Goal: Task Accomplishment & Management: Use online tool/utility

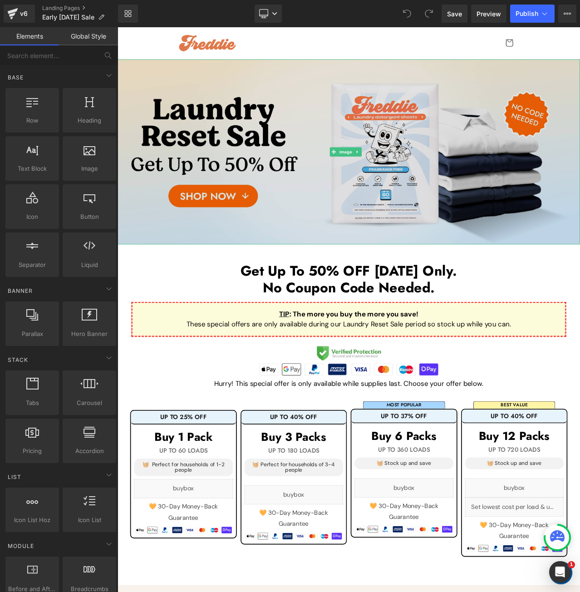
drag, startPoint x: 390, startPoint y: 186, endPoint x: 363, endPoint y: 175, distance: 29.2
click at [390, 186] on img at bounding box center [392, 175] width 549 height 220
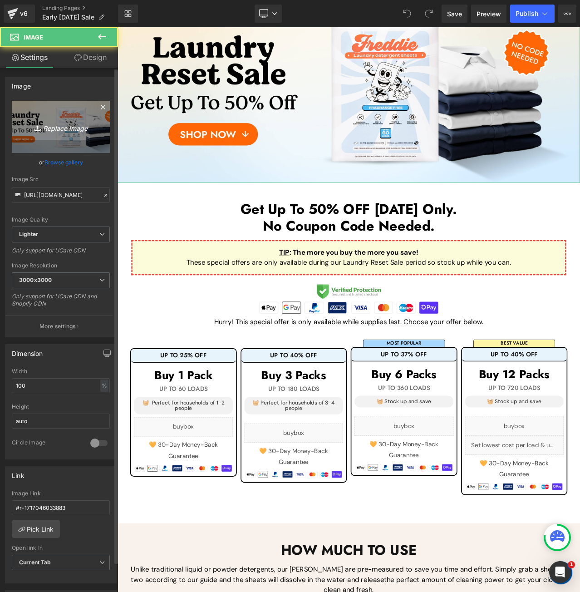
click at [76, 133] on link "Replace Image" at bounding box center [61, 127] width 98 height 52
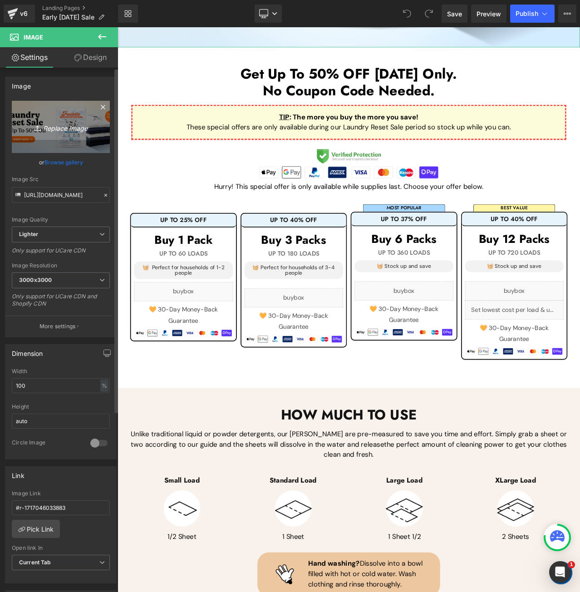
scroll to position [241, 0]
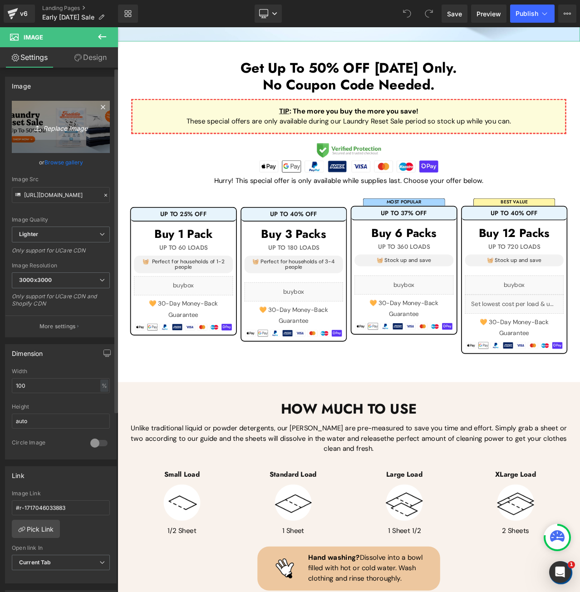
type input "C:\fakepath\Early [DATE] Sale Desktop 1-min.jpg"
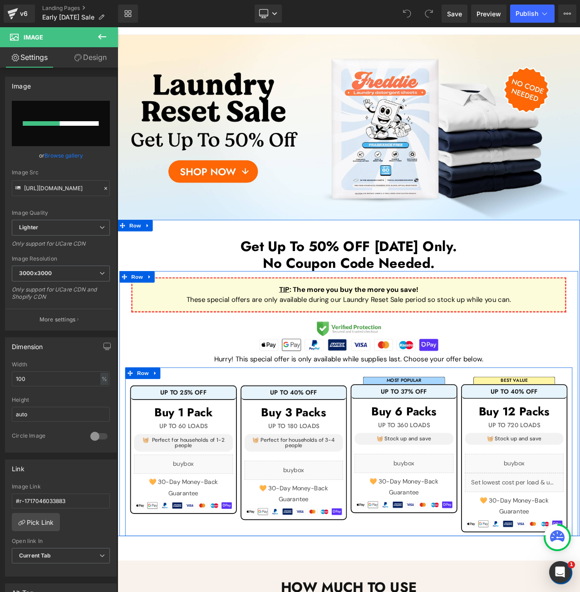
scroll to position [0, 0]
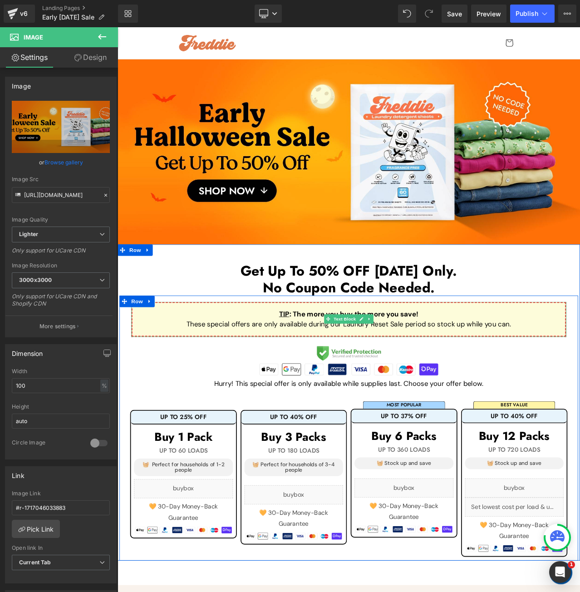
click at [365, 380] on p "These special offers are only available during our Laundry Reset Sale period so…" at bounding box center [392, 380] width 485 height 12
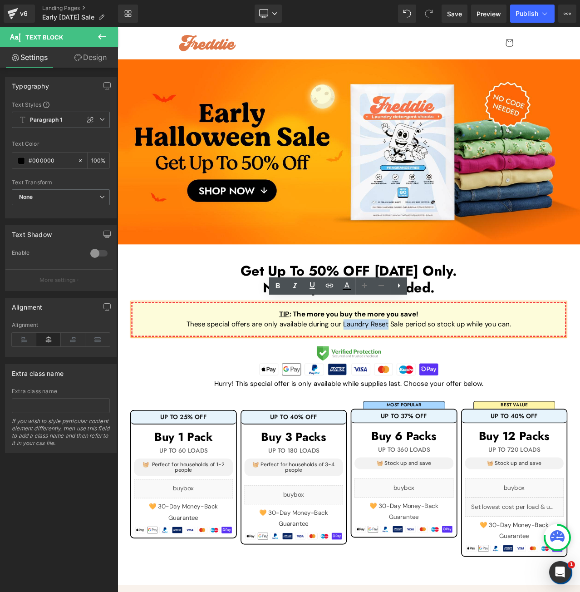
drag, startPoint x: 382, startPoint y: 377, endPoint x: 435, endPoint y: 378, distance: 52.7
click at [435, 378] on p "These special offers are only available during our Laundry Reset Sale period so…" at bounding box center [392, 380] width 485 height 12
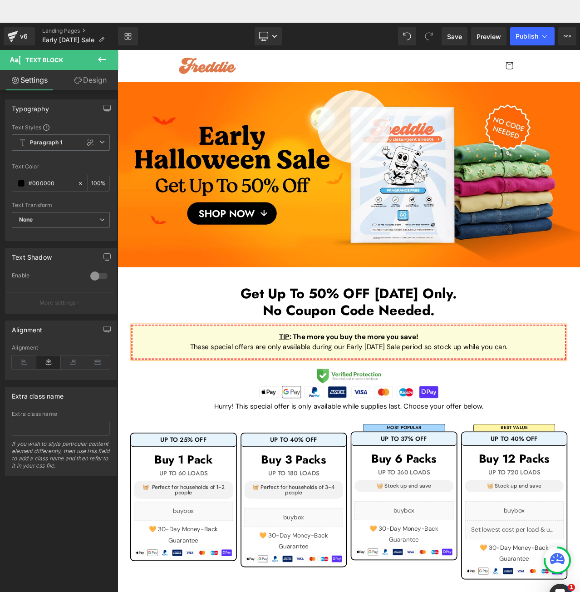
click at [318, 90] on div at bounding box center [392, 408] width 549 height 670
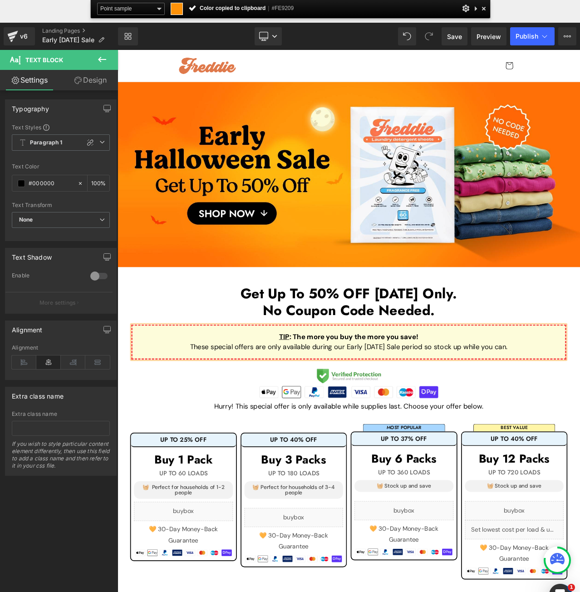
click at [239, 510] on h1 "UP TO 25% OFF" at bounding box center [195, 513] width 125 height 8
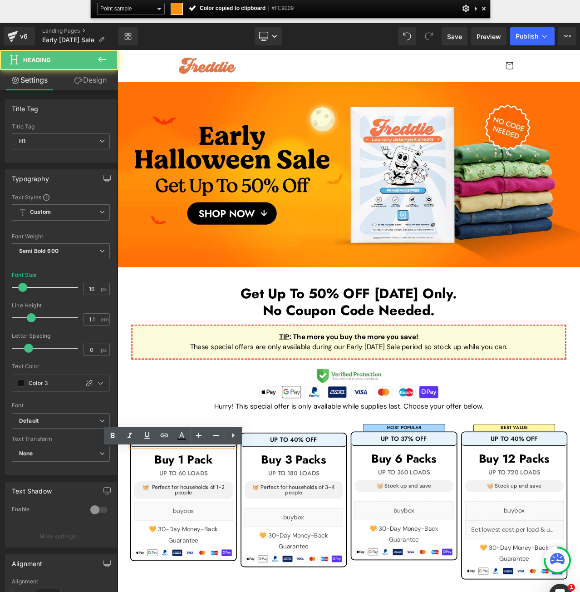
click at [220, 437] on icon at bounding box center [216, 435] width 11 height 11
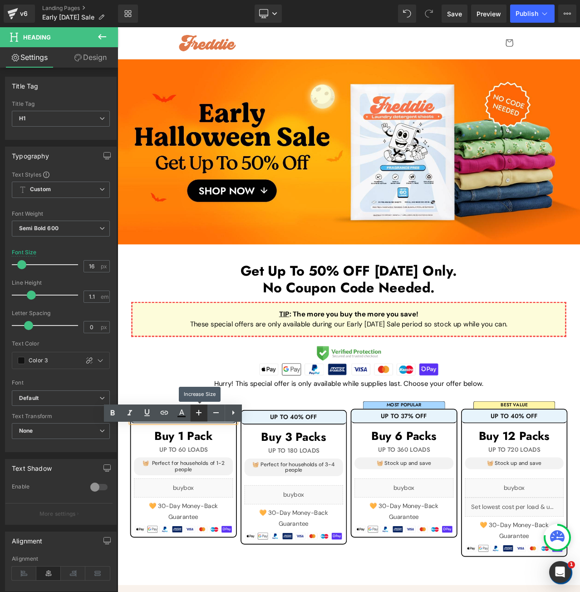
click at [198, 415] on icon at bounding box center [198, 412] width 5 height 5
click at [235, 591] on div "UP TO 25% OFF Heading Buy 1 Pack Heading UP TO 60 LOADS Heading 🧺 Perfect for h…" at bounding box center [195, 560] width 131 height 192
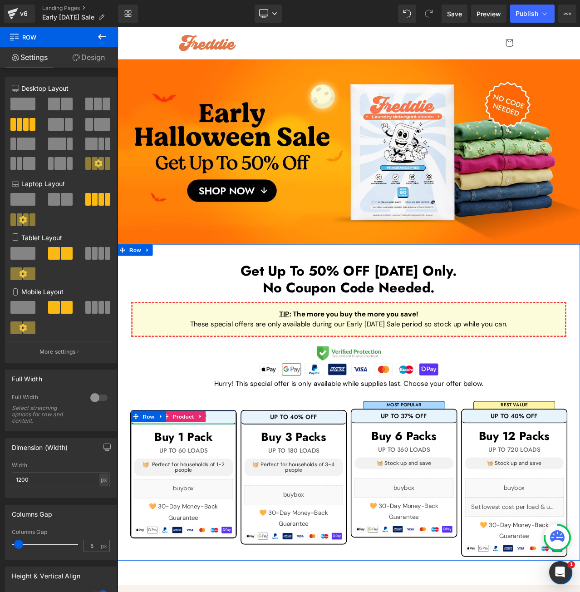
click at [241, 486] on h1 "UP TO 25% OFF" at bounding box center [195, 490] width 125 height 8
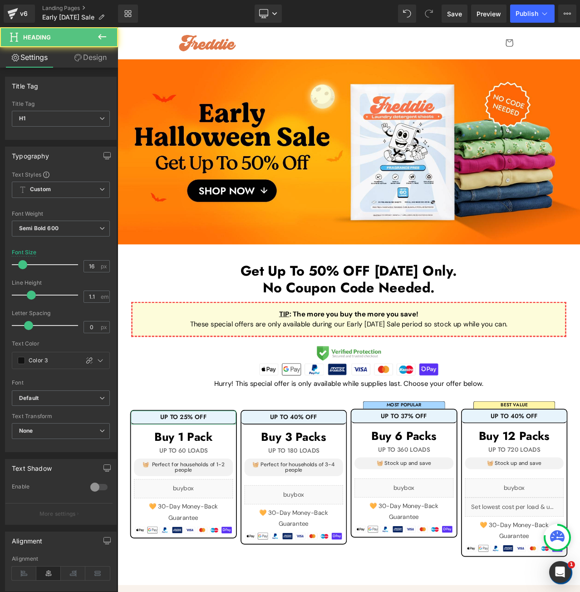
click at [100, 60] on link "Design" at bounding box center [90, 57] width 59 height 20
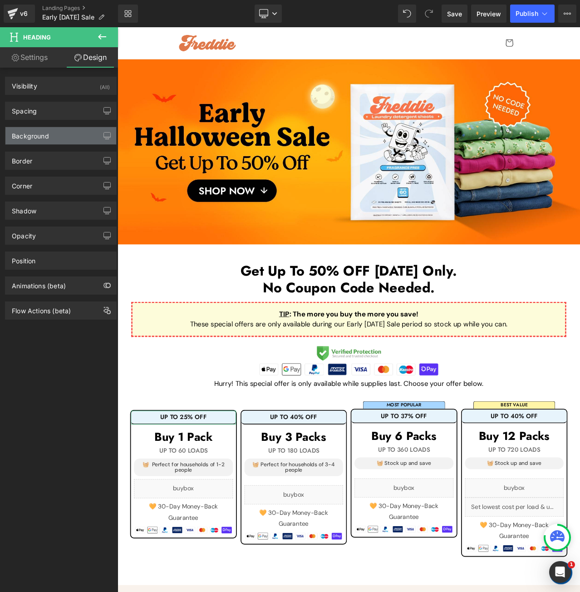
click at [56, 136] on div "Background" at bounding box center [60, 135] width 111 height 17
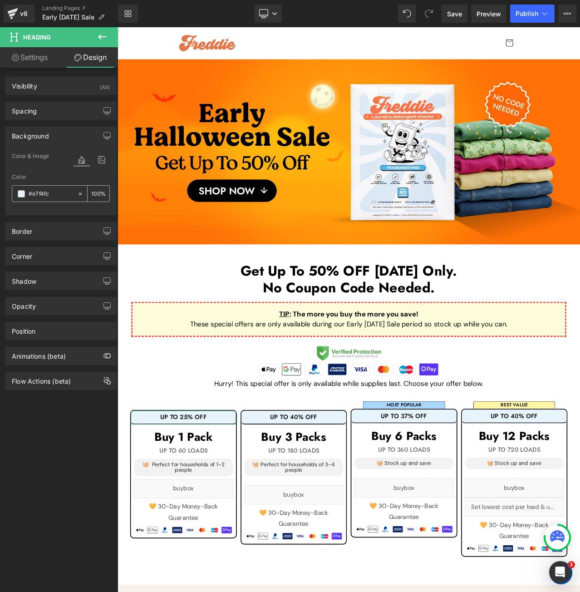
click at [55, 189] on input "#e7f4fc" at bounding box center [51, 194] width 44 height 10
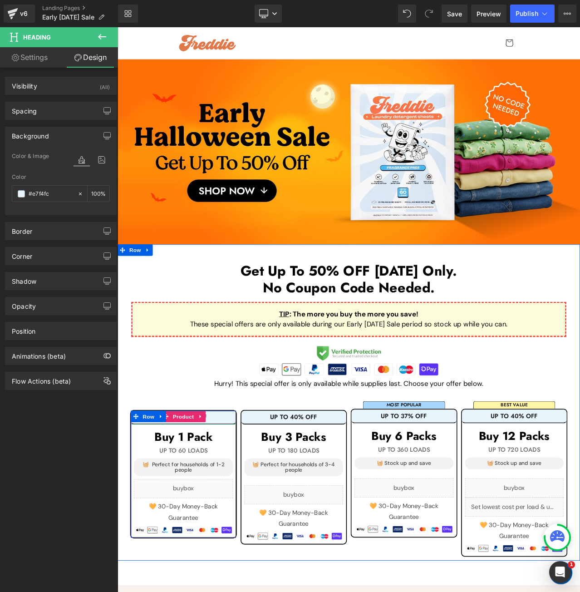
click at [239, 486] on h1 "UP TO 25% OFF" at bounding box center [195, 490] width 125 height 8
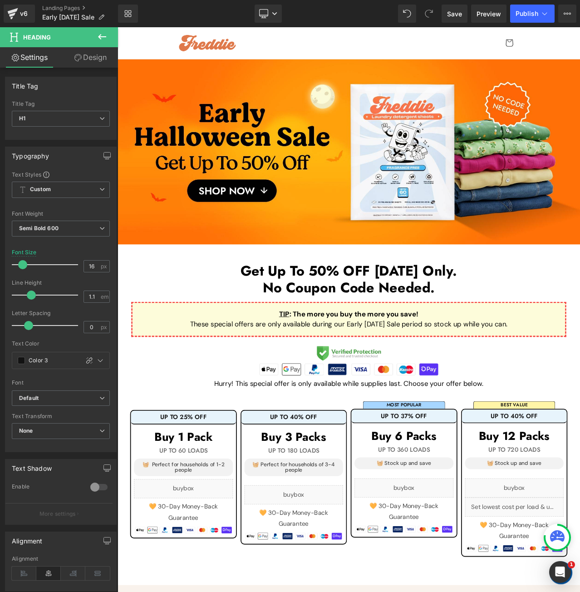
click at [99, 56] on link "Design" at bounding box center [90, 57] width 59 height 20
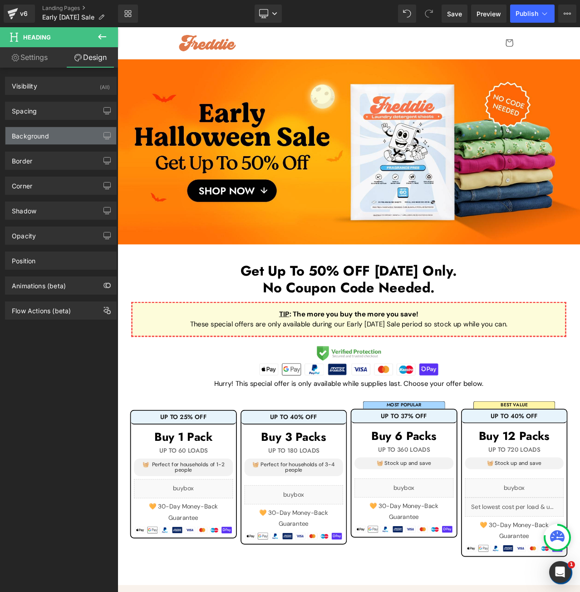
click at [65, 135] on div "Background" at bounding box center [60, 135] width 111 height 17
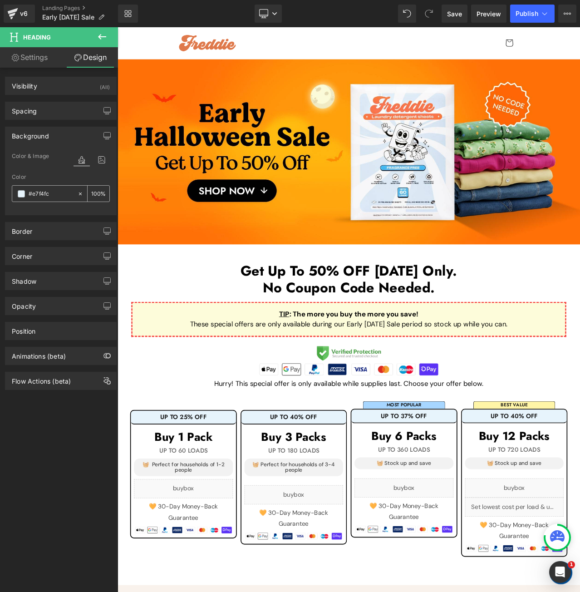
click at [62, 191] on input "#e7f4fc" at bounding box center [51, 194] width 44 height 10
paste input "fe9209"
type input "fe9209"
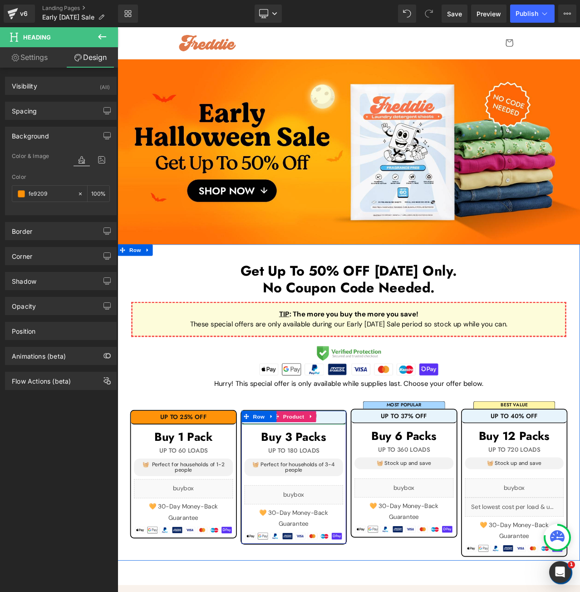
click at [371, 491] on div "UP TO 40% OFF" at bounding box center [327, 491] width 125 height 16
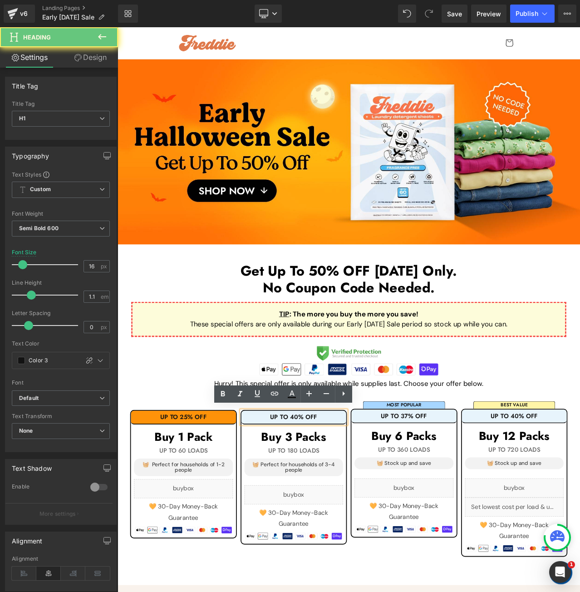
click at [373, 488] on h1 "UP TO 40% OFF" at bounding box center [327, 490] width 125 height 8
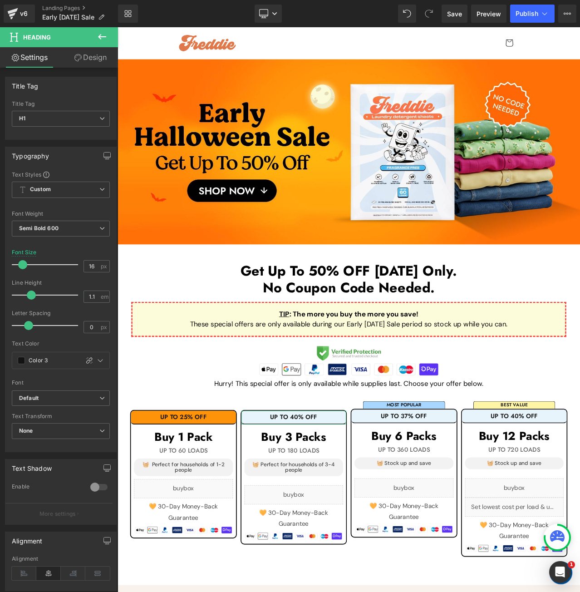
click at [84, 59] on link "Design" at bounding box center [90, 57] width 59 height 20
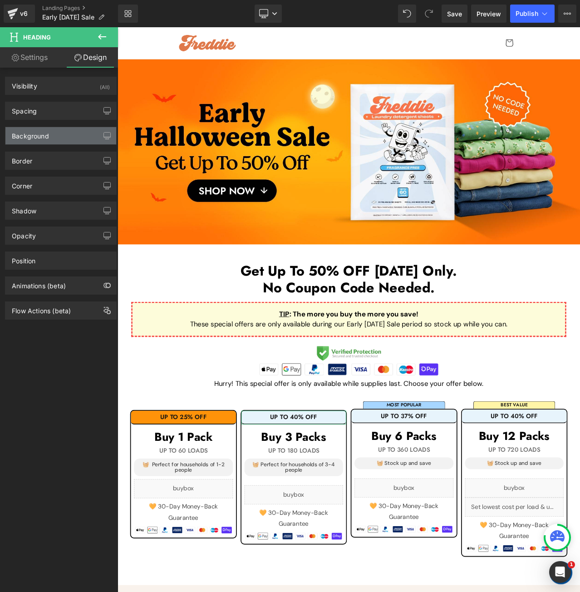
click at [72, 133] on div "Background" at bounding box center [60, 135] width 111 height 17
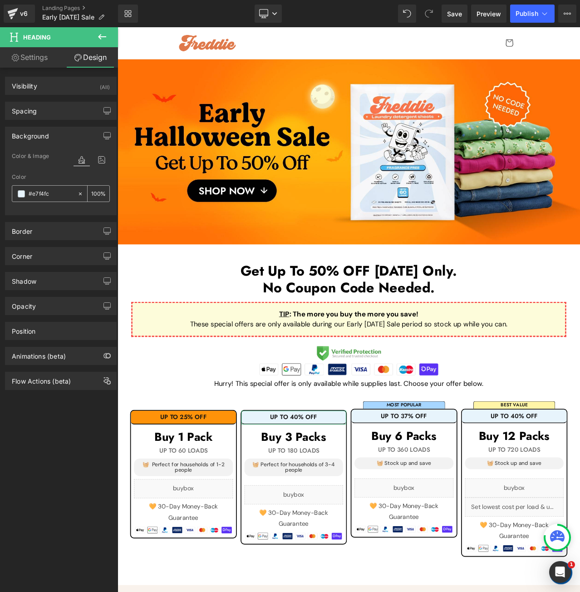
click at [60, 195] on input "#e7f4fc" at bounding box center [51, 194] width 44 height 10
paste input "fe9209"
type input "fe9209"
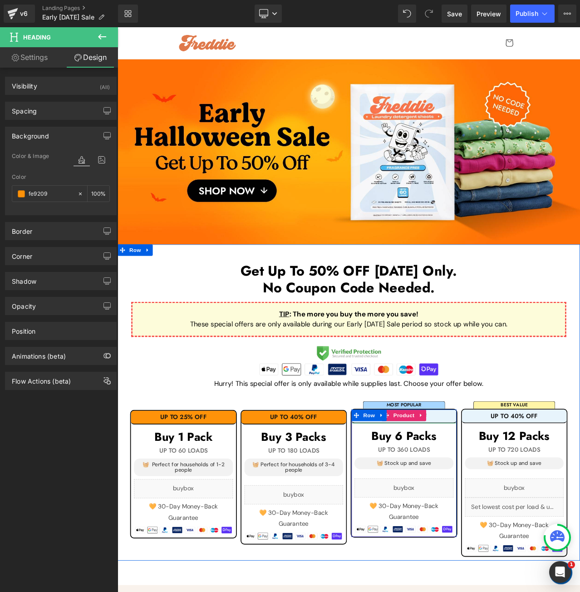
click at [500, 485] on h1 "UP TO 37% OFF" at bounding box center [457, 489] width 125 height 8
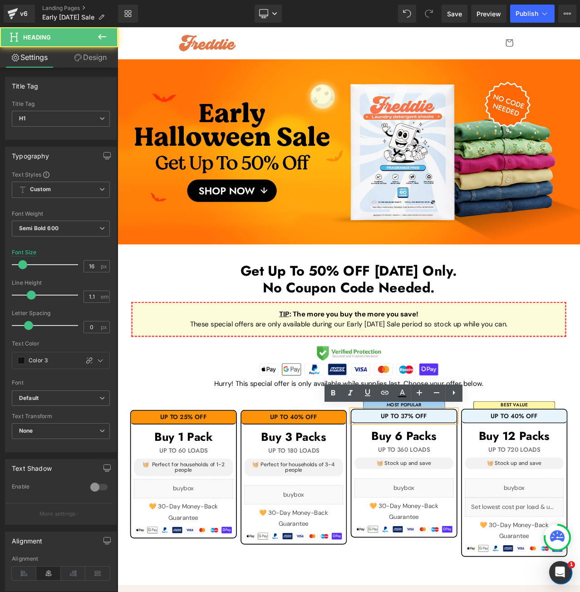
click at [500, 485] on h1 "UP TO 37% OFF" at bounding box center [457, 489] width 125 height 8
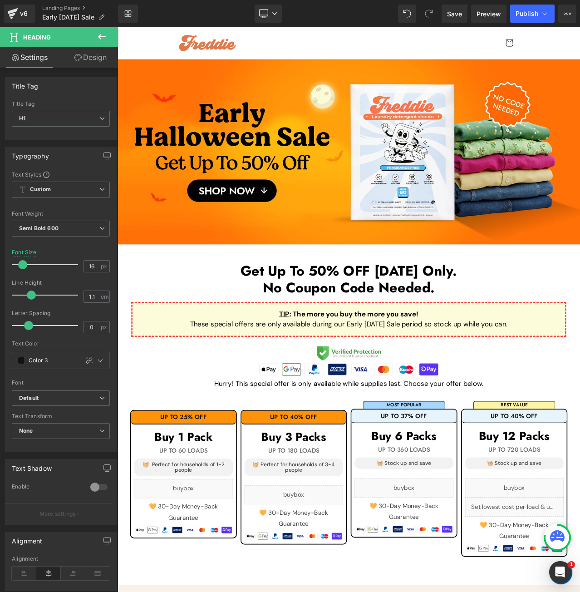
click at [103, 61] on link "Design" at bounding box center [90, 57] width 59 height 20
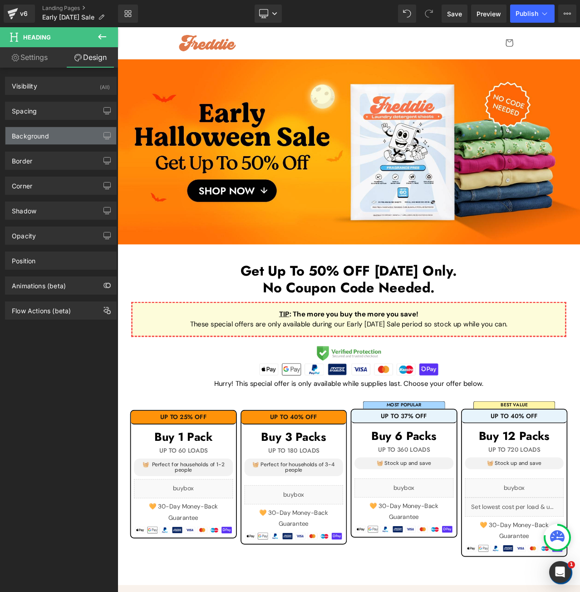
click at [66, 135] on div "Background" at bounding box center [60, 135] width 111 height 17
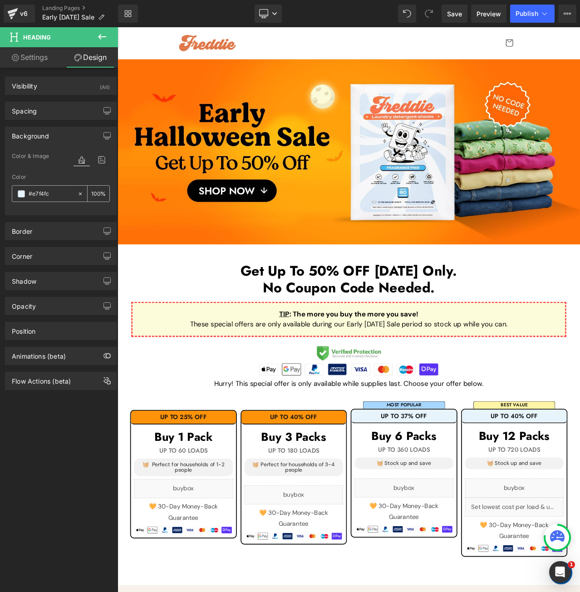
click at [62, 196] on input "#e7f4fc" at bounding box center [51, 194] width 44 height 10
paste input "fe9209"
type input "fe9209"
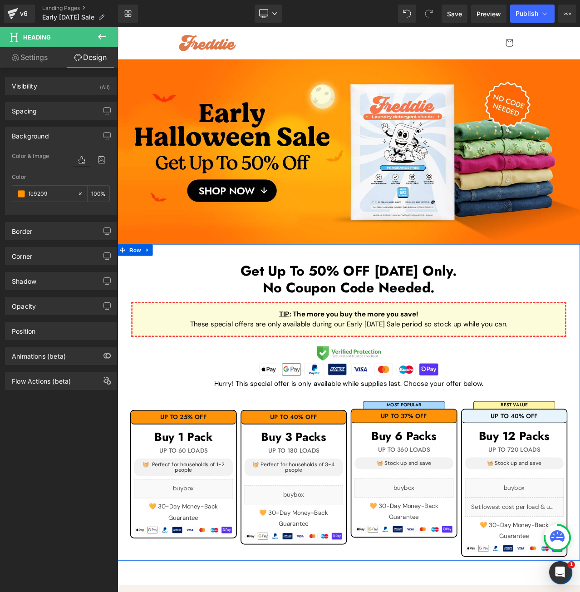
click at [118, 27] on div at bounding box center [118, 27] width 0 height 0
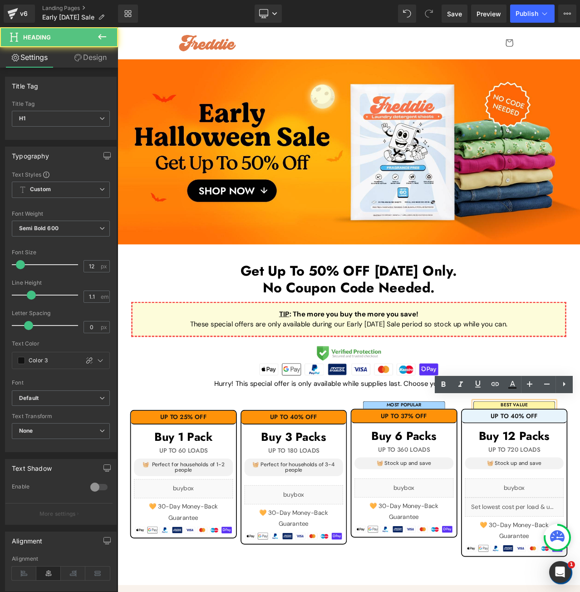
click at [580, 486] on h1 "UP TO 40% OFF" at bounding box center [589, 489] width 125 height 8
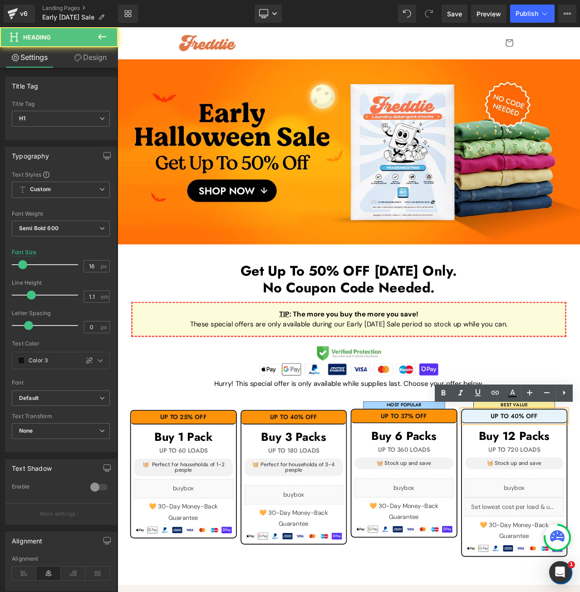
click at [580, 486] on h1 "UP TO 40% OFF" at bounding box center [589, 489] width 125 height 8
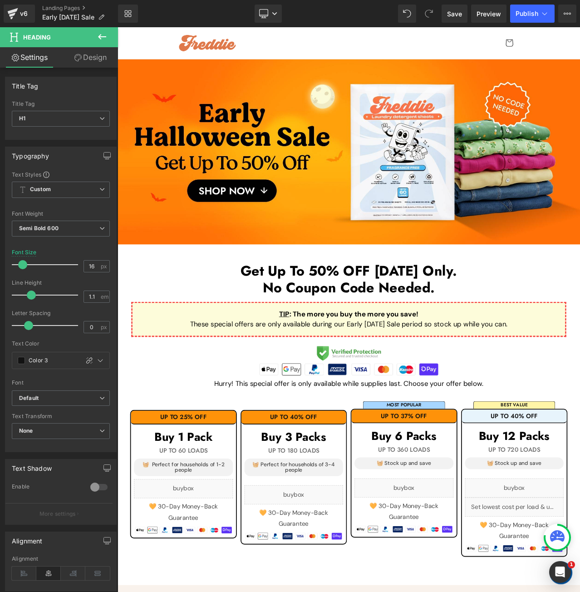
click at [100, 55] on link "Design" at bounding box center [90, 57] width 59 height 20
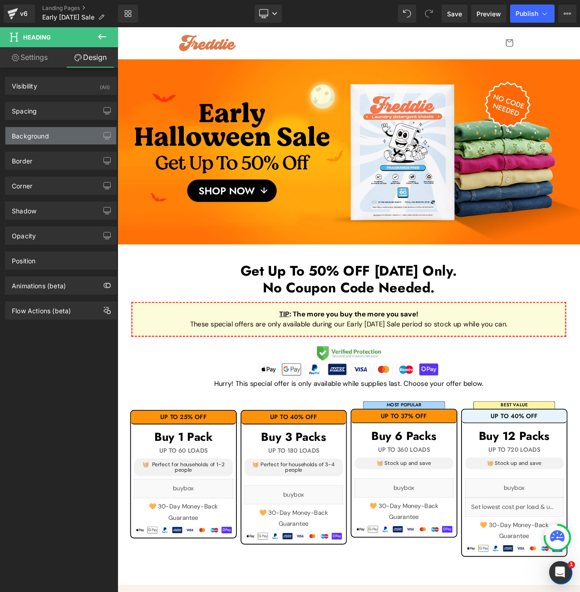
click at [56, 134] on div "Background" at bounding box center [60, 135] width 111 height 17
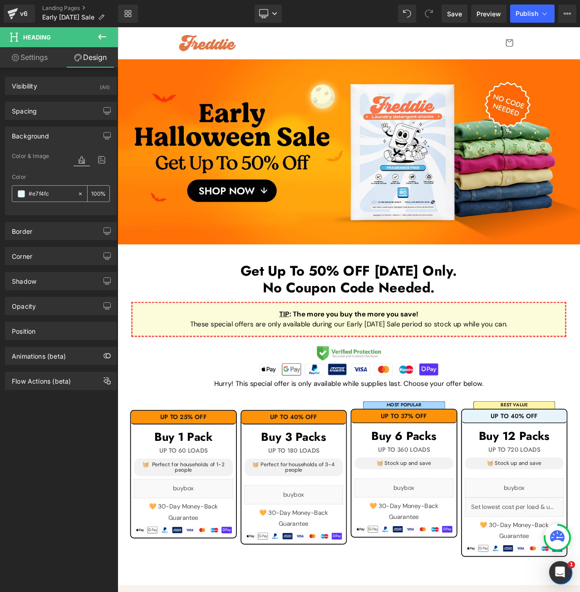
click at [65, 196] on input "#e7f4fc" at bounding box center [51, 194] width 44 height 10
paste input "fe9209"
type input "fe9209"
drag, startPoint x: 256, startPoint y: 14, endPoint x: 172, endPoint y: 1, distance: 85.4
click at [256, 14] on link "Desktop" at bounding box center [268, 14] width 27 height 18
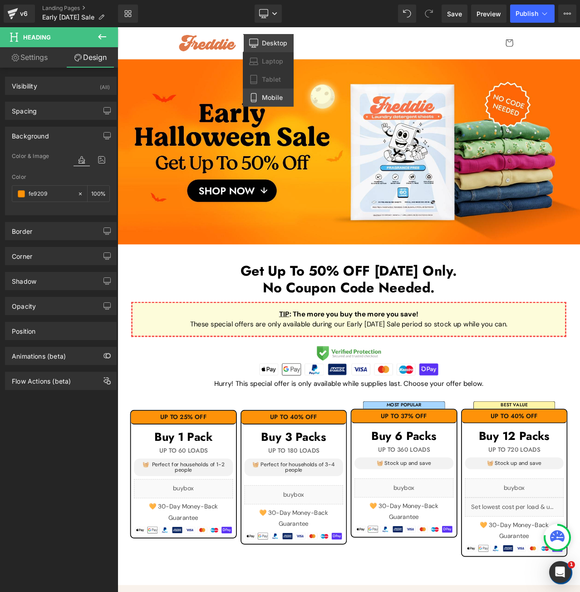
click at [270, 98] on span "Mobile" at bounding box center [272, 98] width 21 height 8
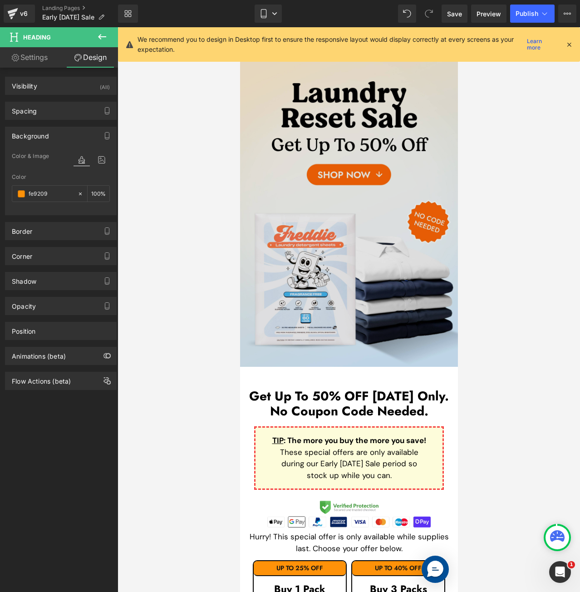
click at [364, 164] on img at bounding box center [349, 214] width 218 height 305
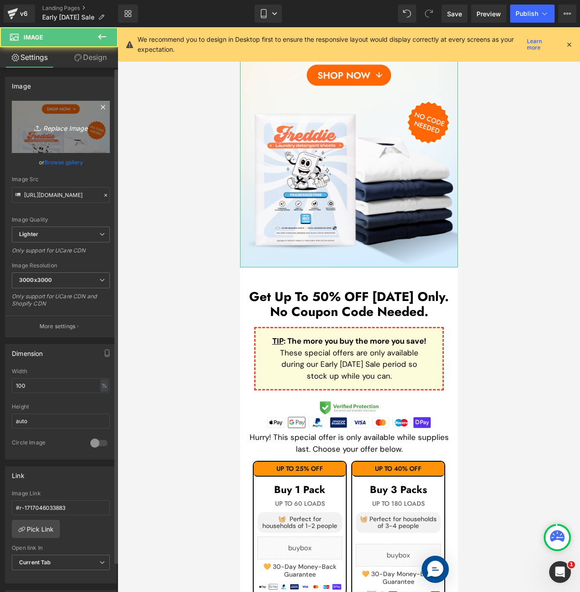
click at [47, 130] on icon "Replace Image" at bounding box center [61, 126] width 73 height 11
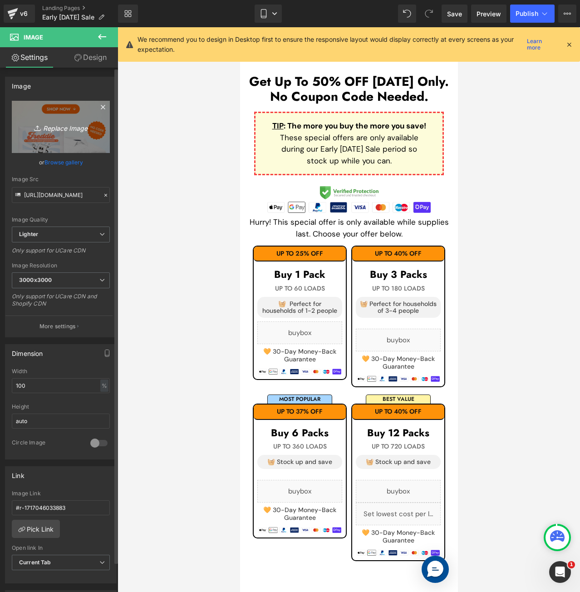
scroll to position [316, 0]
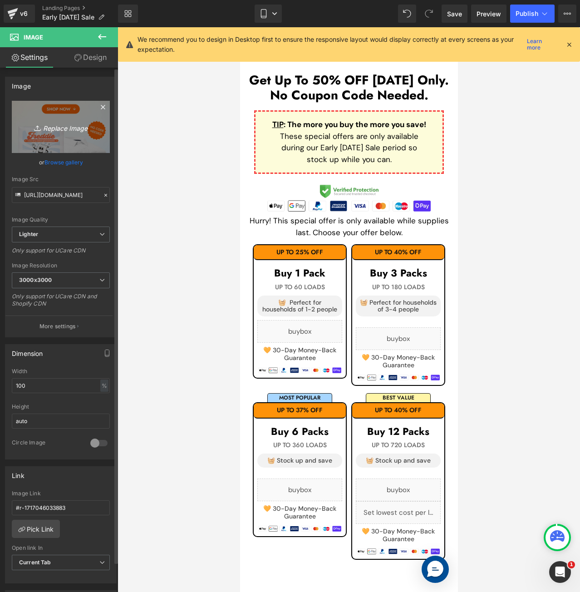
type input "C:\fakepath\Early [DATE] Sale Mobile 1-min.jpg"
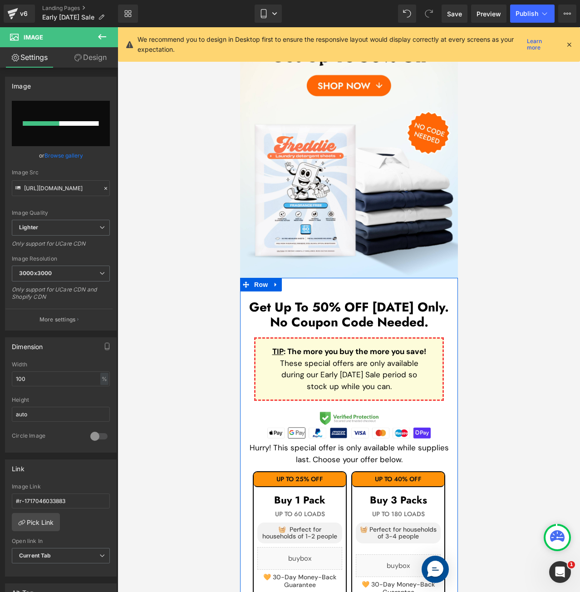
scroll to position [0, 0]
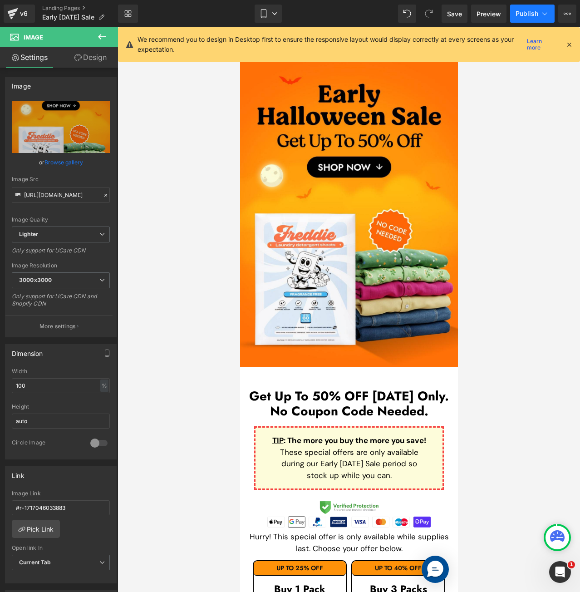
click at [531, 14] on span "Publish" at bounding box center [527, 13] width 23 height 7
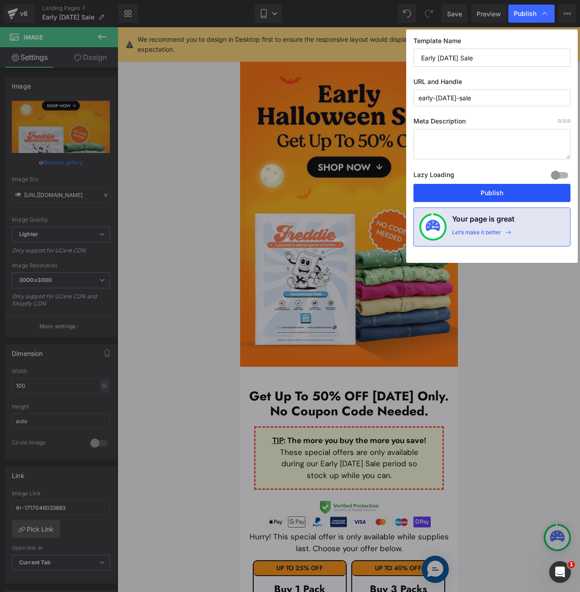
click at [459, 191] on button "Publish" at bounding box center [492, 193] width 157 height 18
